Goal: Task Accomplishment & Management: Use online tool/utility

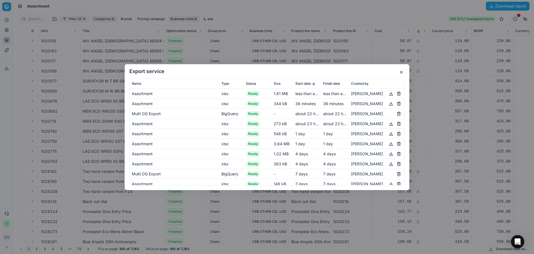
click at [402, 72] on button "button" at bounding box center [401, 72] width 7 height 7
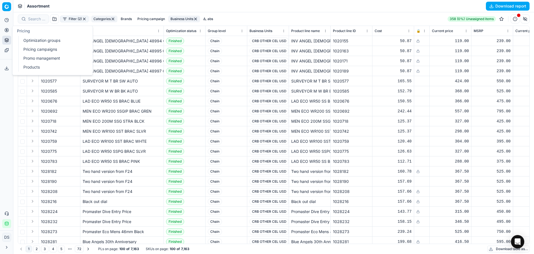
click at [10, 30] on button "Pricing" at bounding box center [6, 30] width 9 height 9
click at [40, 39] on link "Optimization groups" at bounding box center [53, 40] width 65 height 8
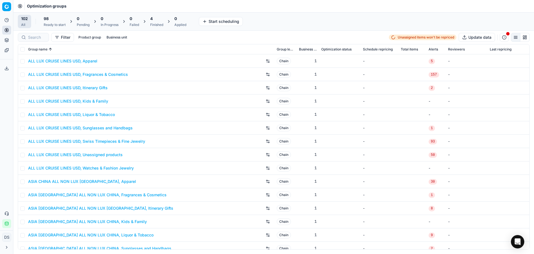
click at [152, 25] on div "Finished" at bounding box center [156, 25] width 13 height 4
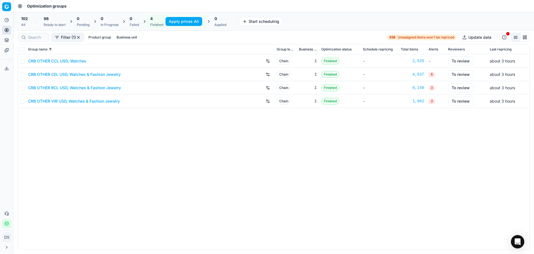
click at [196, 19] on button "Apply prices All" at bounding box center [184, 21] width 37 height 9
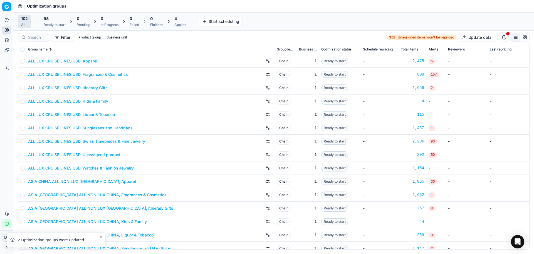
click at [180, 19] on div "4" at bounding box center [181, 19] width 12 height 6
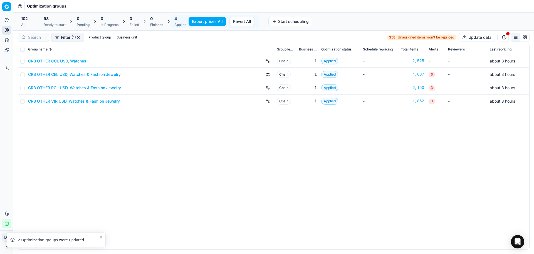
click at [213, 21] on button "Export prices All" at bounding box center [208, 21] width 38 height 9
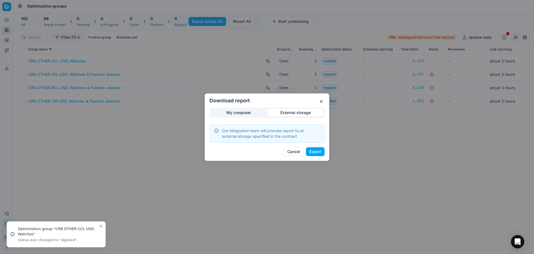
click at [299, 87] on div "Download report My computer External storage Our integration team will process …" at bounding box center [267, 127] width 534 height 254
click at [319, 154] on button "Export" at bounding box center [315, 151] width 19 height 9
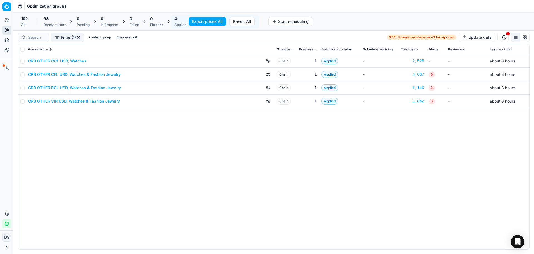
click at [9, 70] on button "Export service" at bounding box center [6, 68] width 9 height 9
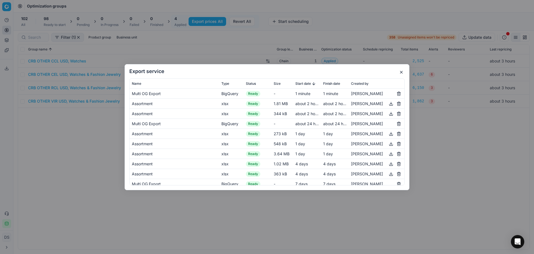
click at [403, 72] on button "button" at bounding box center [401, 72] width 7 height 7
